Goal: Task Accomplishment & Management: Use online tool/utility

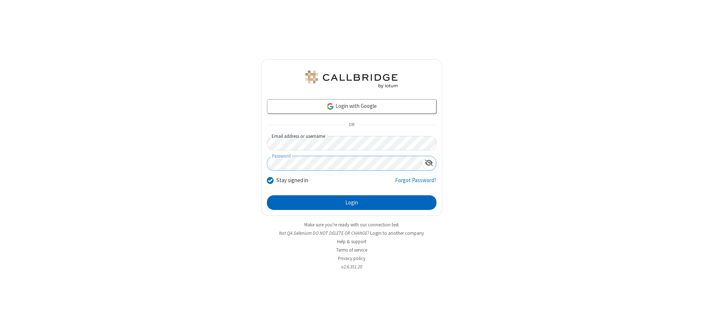
click at [352, 203] on button "Login" at bounding box center [352, 203] width 170 height 15
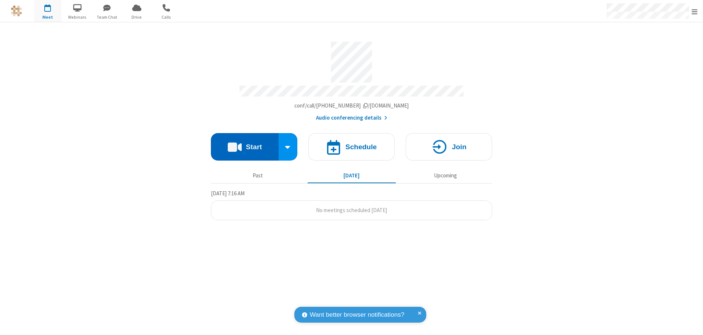
click at [245, 144] on button "Start" at bounding box center [245, 146] width 68 height 27
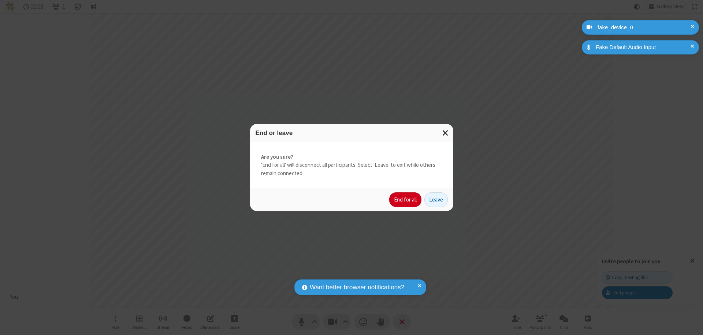
click at [406, 200] on button "End for all" at bounding box center [405, 200] width 32 height 15
